Goal: Communication & Community: Answer question/provide support

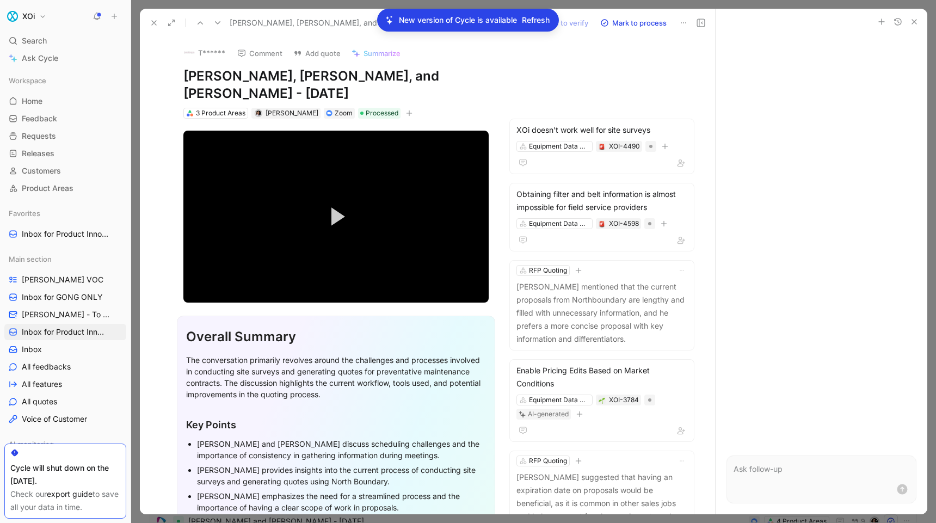
click at [152, 22] on icon at bounding box center [154, 22] width 9 height 9
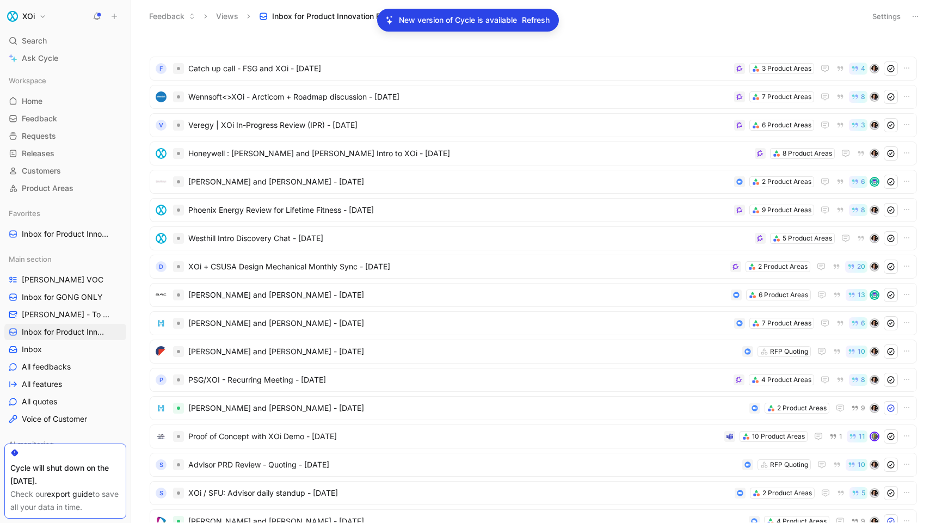
click at [533, 19] on span "Refresh" at bounding box center [536, 20] width 28 height 13
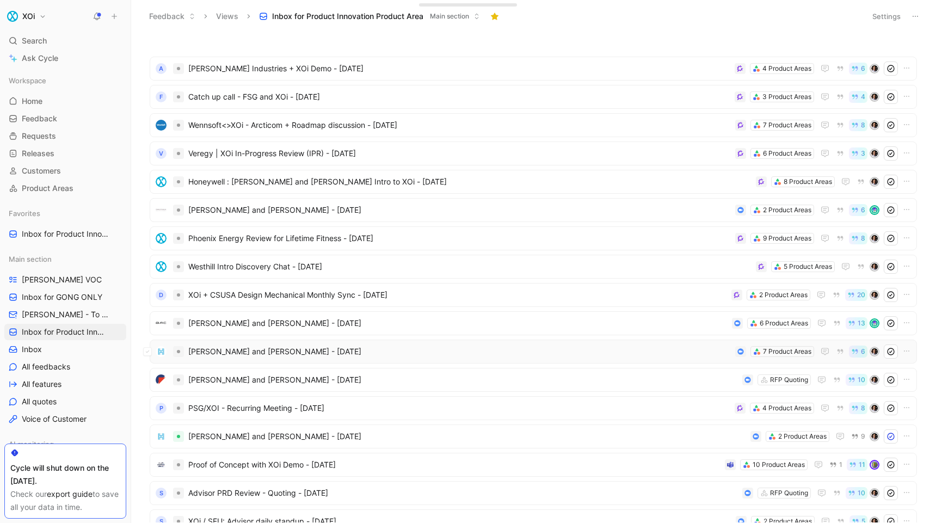
click at [408, 350] on span "[PERSON_NAME] and [PERSON_NAME] - [DATE]" at bounding box center [459, 351] width 542 height 13
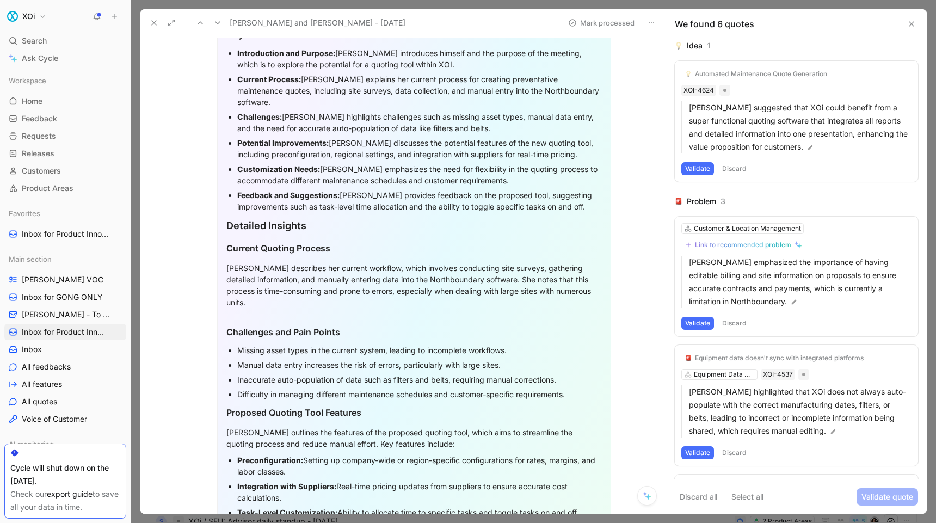
scroll to position [415, 0]
click at [151, 20] on icon at bounding box center [154, 22] width 9 height 9
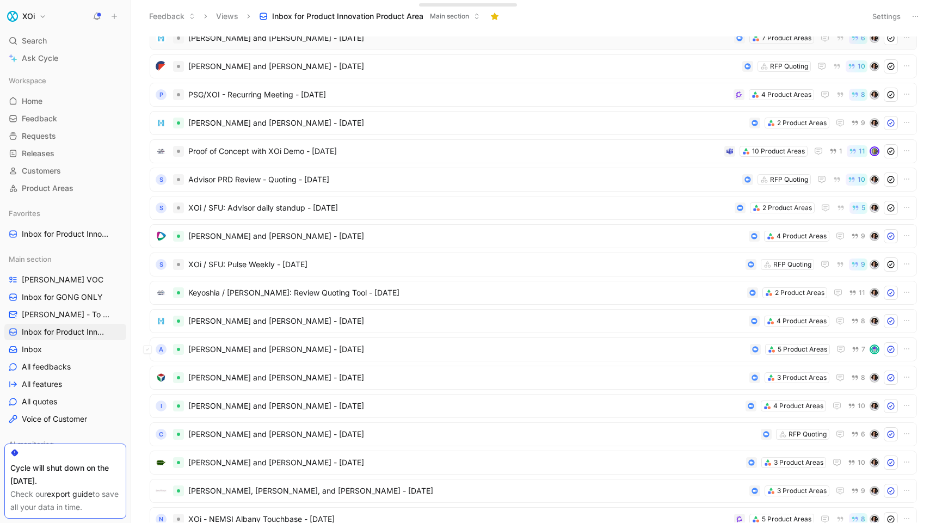
scroll to position [314, 0]
click at [198, 348] on span "[PERSON_NAME] and [PERSON_NAME] - [DATE]" at bounding box center [466, 348] width 557 height 13
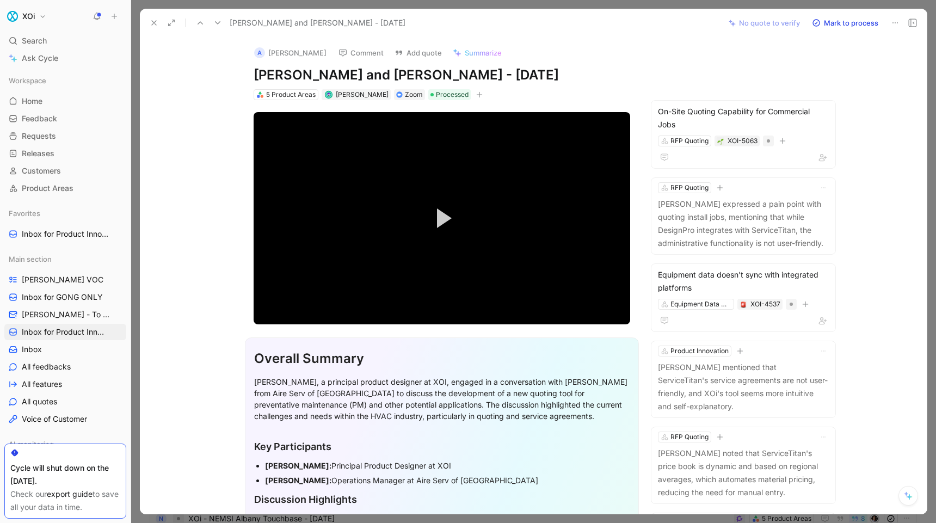
click at [907, 497] on icon at bounding box center [909, 497] width 6 height 6
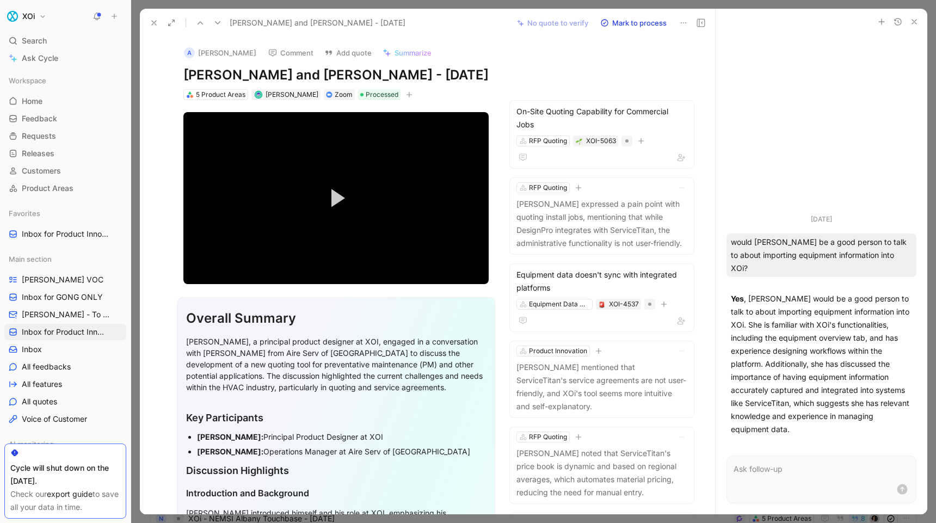
click at [153, 22] on use at bounding box center [154, 23] width 4 height 4
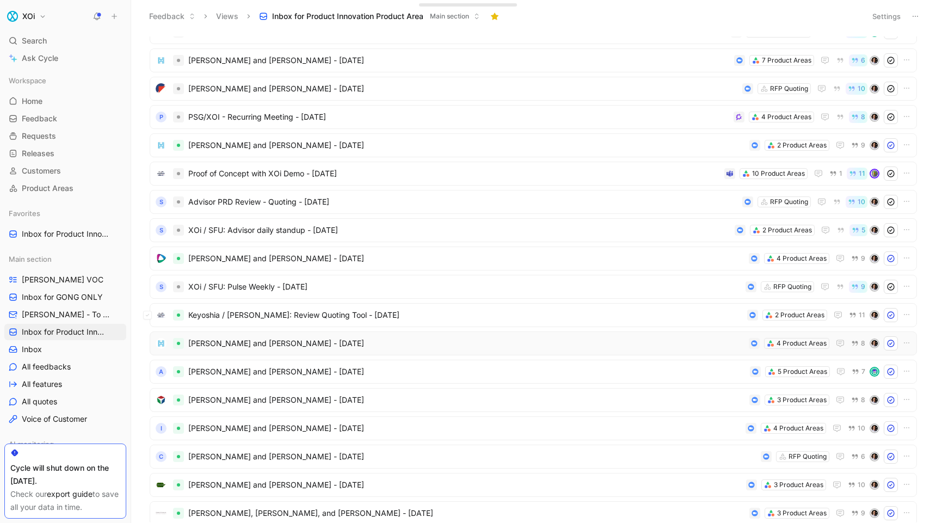
scroll to position [308, 0]
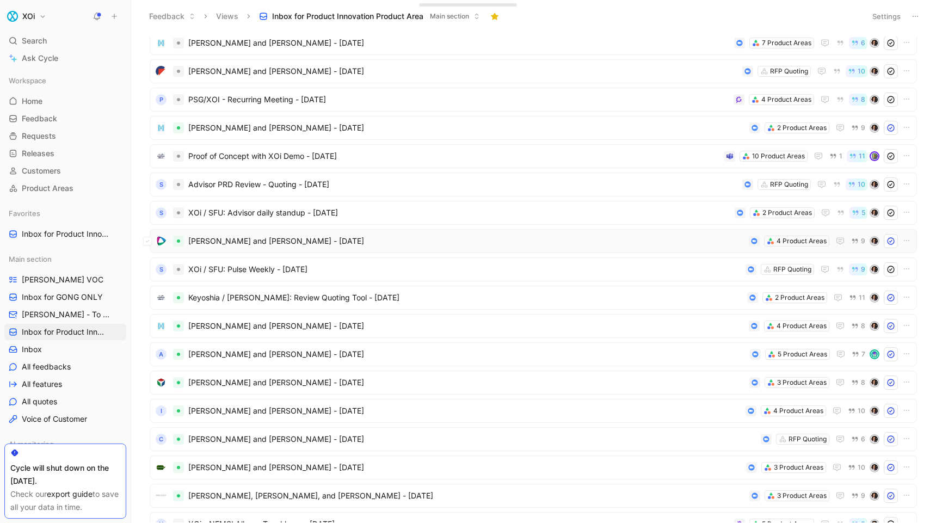
click at [397, 240] on span "[PERSON_NAME] and [PERSON_NAME] - [DATE]" at bounding box center [466, 240] width 556 height 13
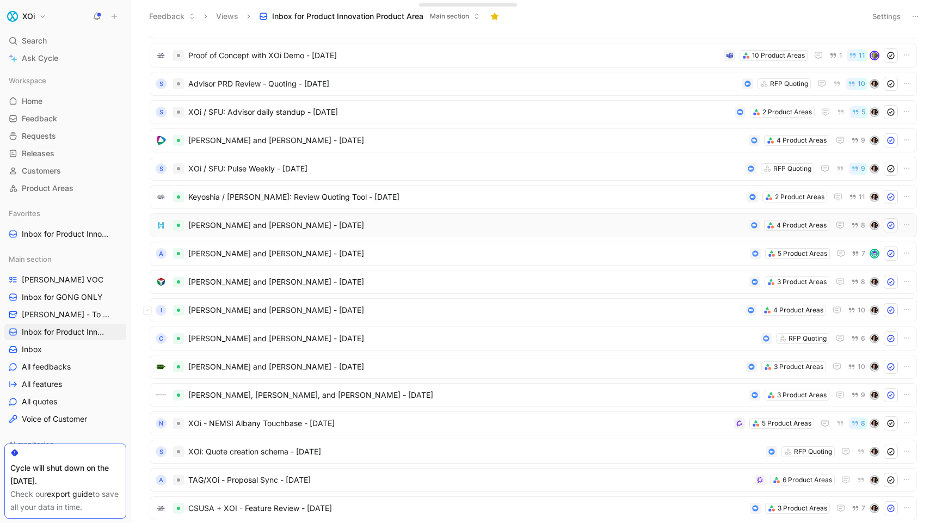
scroll to position [413, 0]
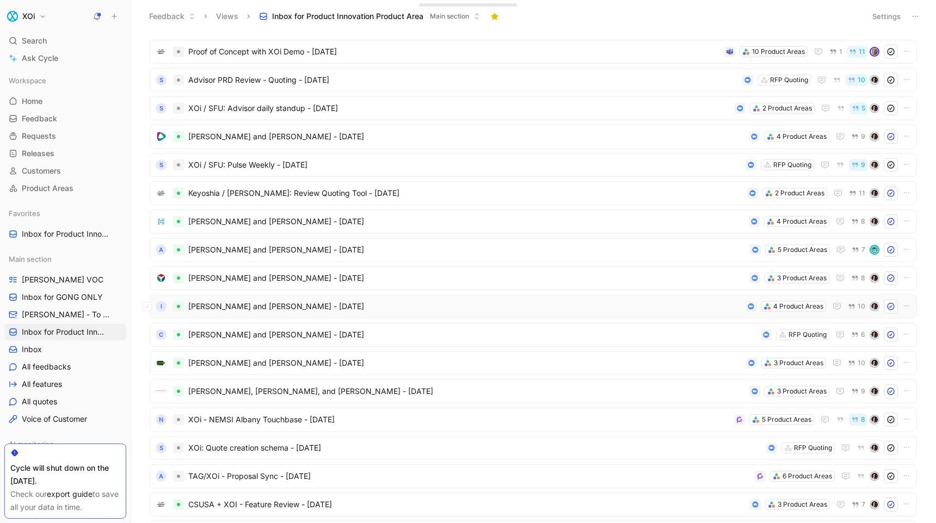
click at [388, 306] on span "[PERSON_NAME] and [PERSON_NAME] - [DATE]" at bounding box center [464, 306] width 553 height 13
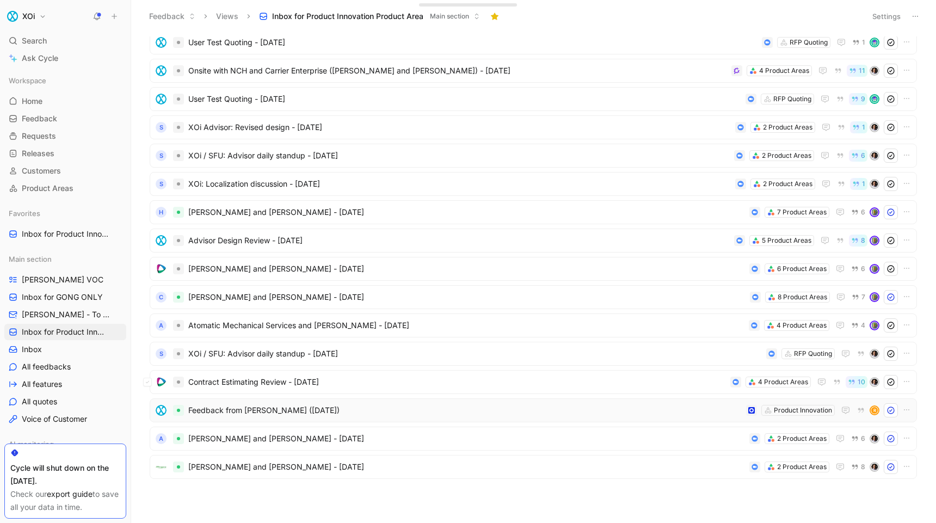
scroll to position [998, 0]
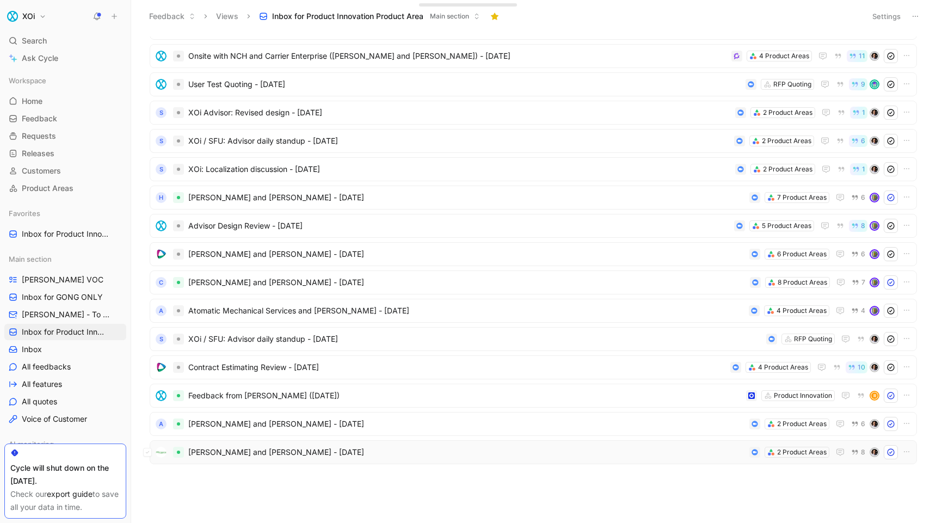
click at [381, 453] on span "[PERSON_NAME] and [PERSON_NAME] - [DATE]" at bounding box center [466, 451] width 556 height 13
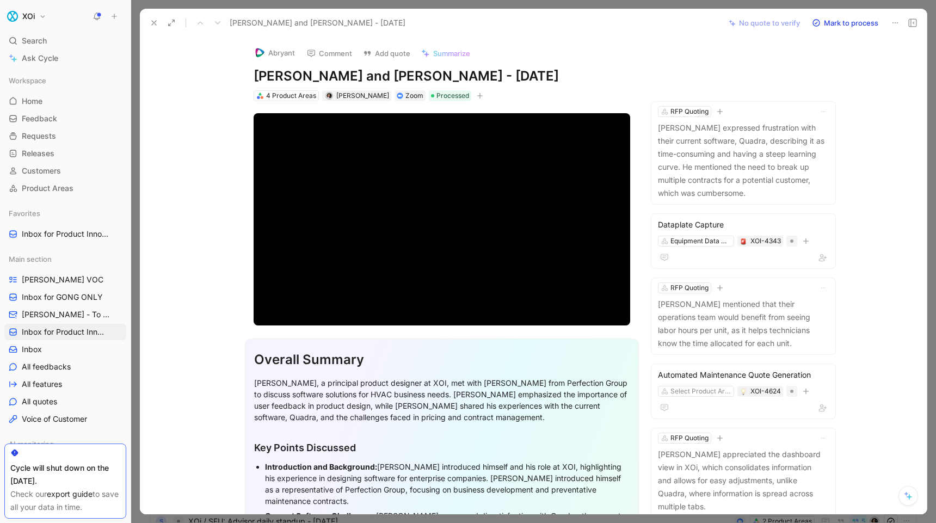
click at [907, 496] on icon at bounding box center [907, 495] width 9 height 9
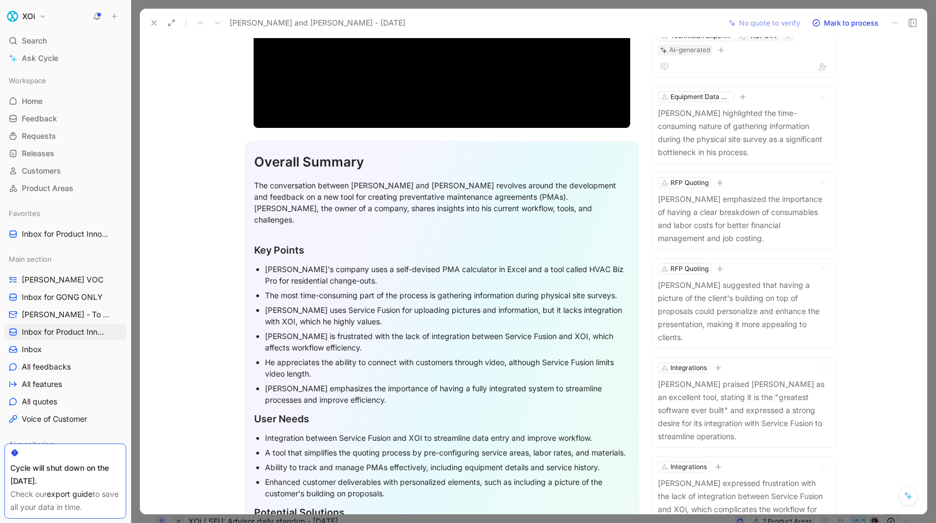
scroll to position [206, 0]
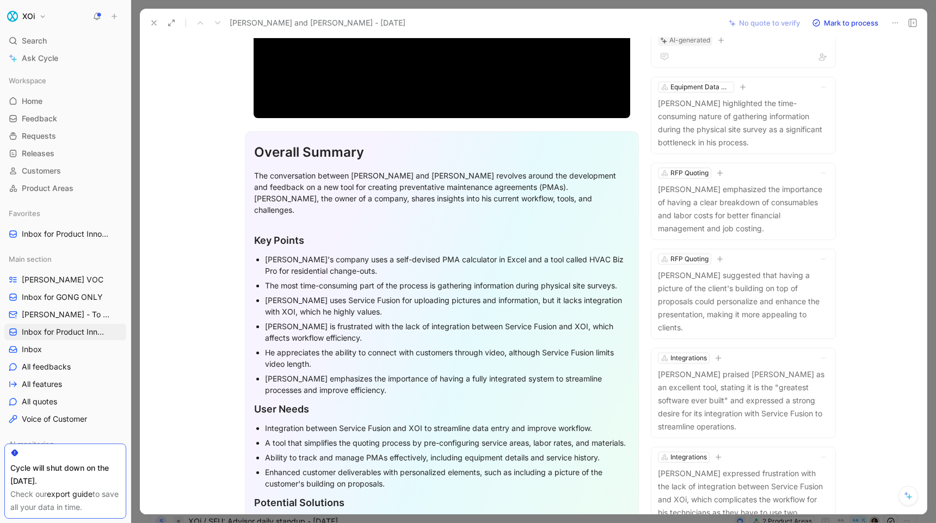
click at [907, 496] on icon at bounding box center [909, 497] width 6 height 6
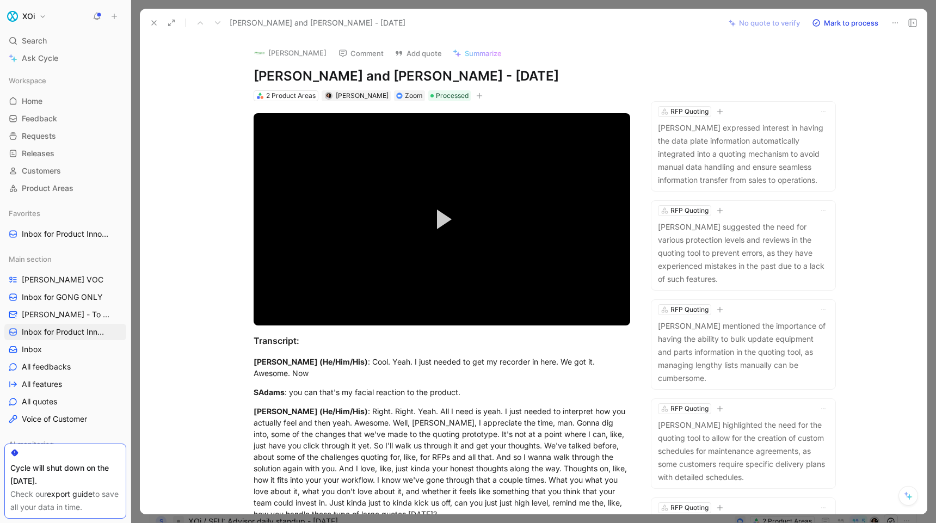
click at [908, 495] on icon at bounding box center [907, 495] width 9 height 9
